Goal: Book appointment/travel/reservation

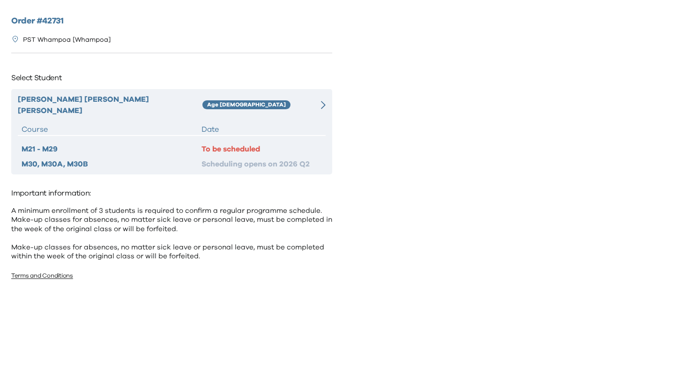
click at [322, 103] on icon at bounding box center [323, 105] width 5 height 8
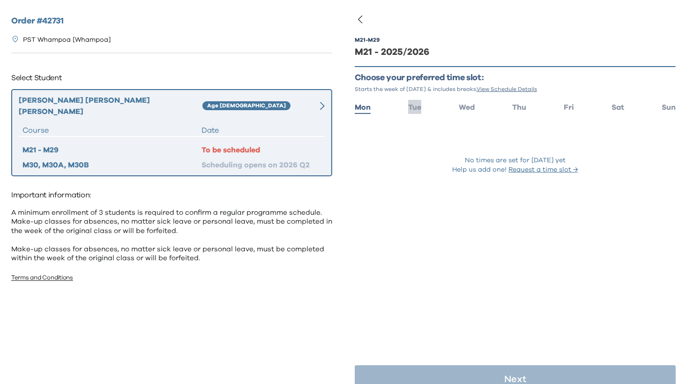
click at [408, 105] on span "Tue" at bounding box center [414, 107] width 13 height 7
click at [460, 104] on span "Wed" at bounding box center [467, 107] width 16 height 7
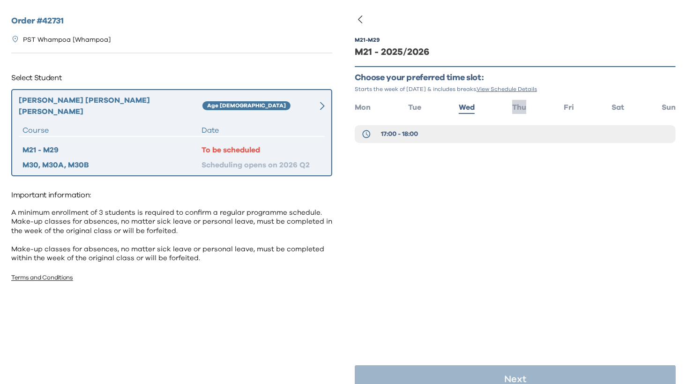
click at [524, 107] on span "Thu" at bounding box center [519, 107] width 14 height 7
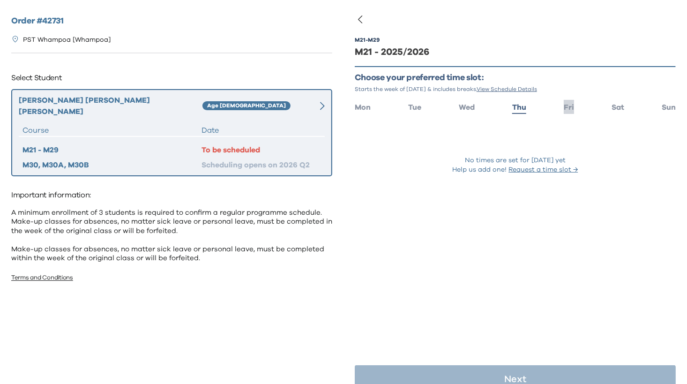
click at [569, 107] on span "Fri" at bounding box center [568, 107] width 10 height 7
click at [614, 111] on li "Sat" at bounding box center [617, 107] width 13 height 14
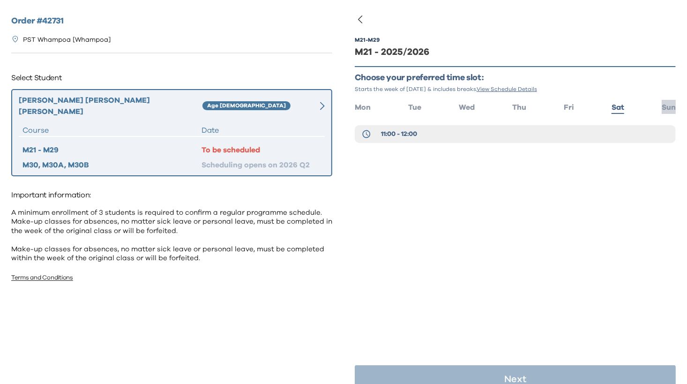
click at [672, 111] on li "Sun" at bounding box center [668, 107] width 14 height 14
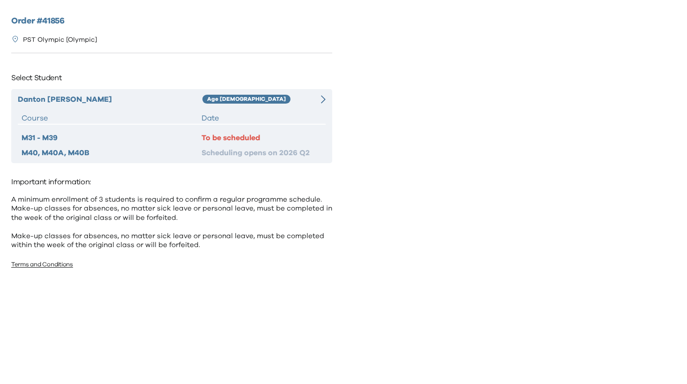
click at [230, 109] on div "[PERSON_NAME] Age [DEMOGRAPHIC_DATA] Course Date M31 - M39 To be scheduled M40,…" at bounding box center [171, 126] width 321 height 74
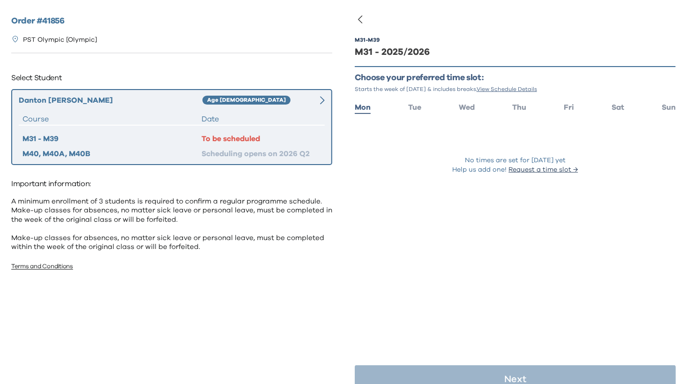
click at [540, 170] on button "Request a time slot →" at bounding box center [543, 169] width 69 height 9
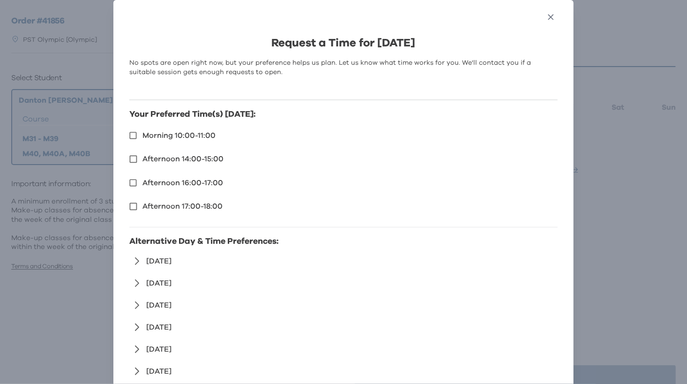
click at [550, 17] on icon "button" at bounding box center [551, 17] width 6 height 6
